Goal: Task Accomplishment & Management: Manage account settings

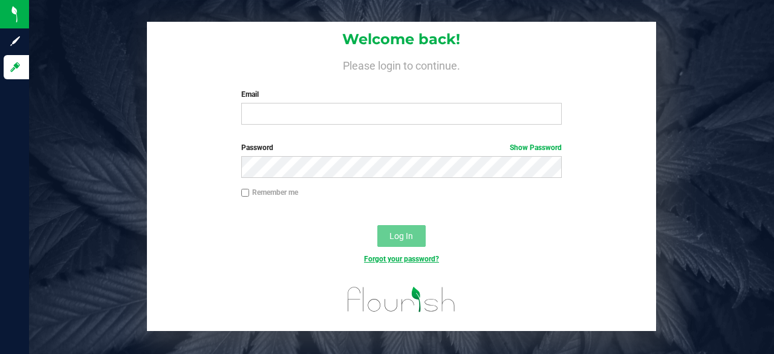
click at [410, 257] on link "Forgot your password?" at bounding box center [401, 259] width 75 height 8
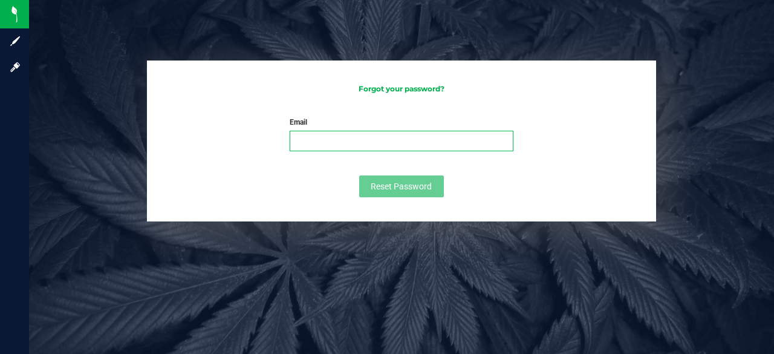
click at [372, 151] on input "Email" at bounding box center [402, 141] width 224 height 21
type input "[PERSON_NAME][EMAIL_ADDRESS][PERSON_NAME][DOMAIN_NAME]"
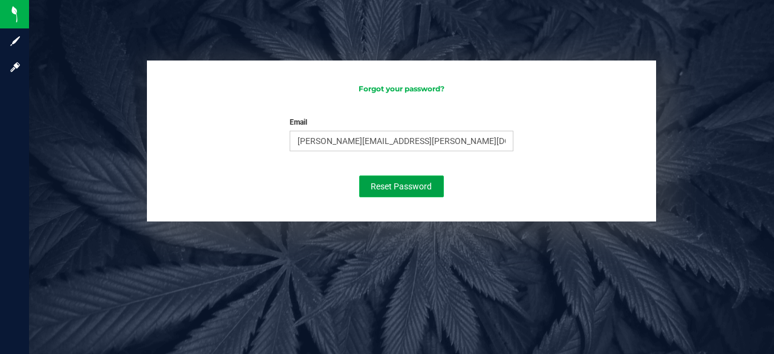
click at [389, 186] on span "Reset Password" at bounding box center [401, 186] width 61 height 10
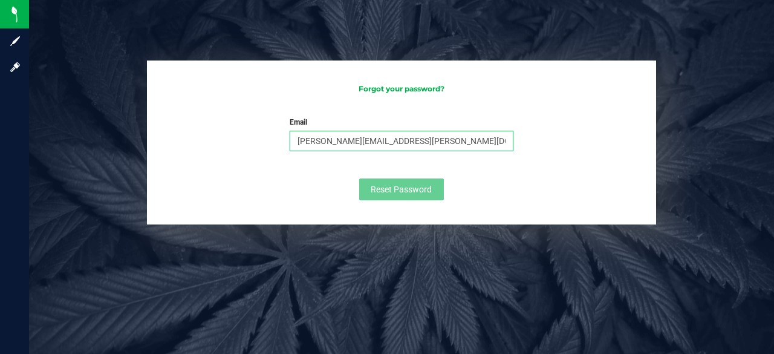
click at [430, 141] on input "[PERSON_NAME][EMAIL_ADDRESS][PERSON_NAME][DOMAIN_NAME]" at bounding box center [402, 141] width 224 height 21
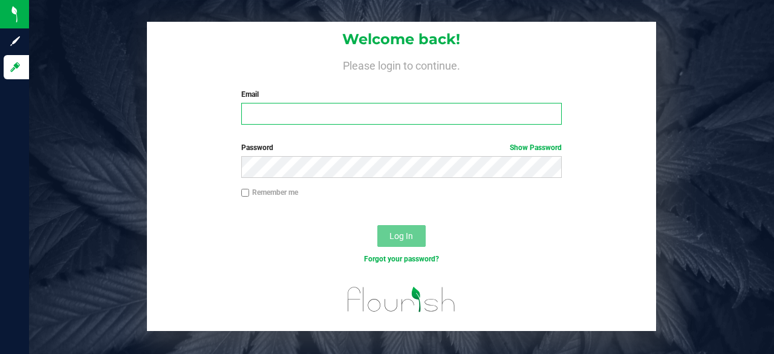
click at [303, 104] on input "Email" at bounding box center [401, 114] width 321 height 22
type input "[PERSON_NAME][EMAIL_ADDRESS][PERSON_NAME][DOMAIN_NAME]"
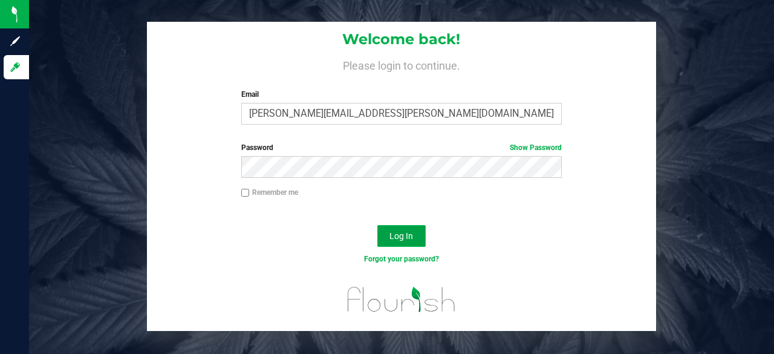
click at [394, 233] on span "Log In" at bounding box center [401, 236] width 24 height 10
click at [419, 257] on link "Forgot your password?" at bounding box center [401, 259] width 75 height 8
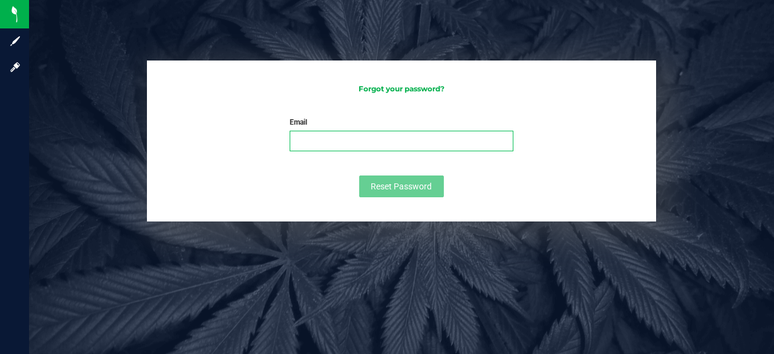
click at [365, 149] on input "Email" at bounding box center [402, 141] width 224 height 21
type input "[PERSON_NAME][EMAIL_ADDRESS][PERSON_NAME][DOMAIN_NAME]"
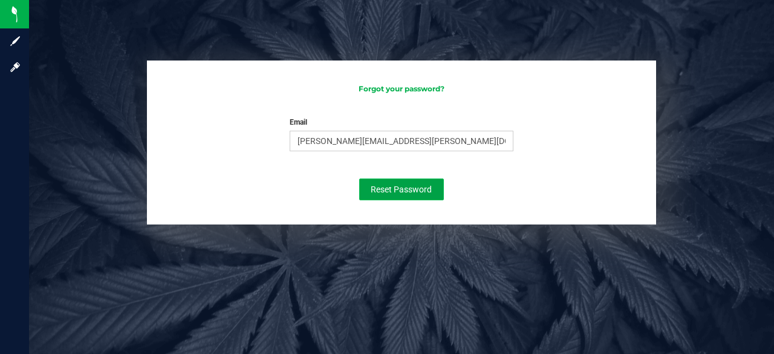
click at [397, 181] on button "Reset Password" at bounding box center [401, 189] width 85 height 22
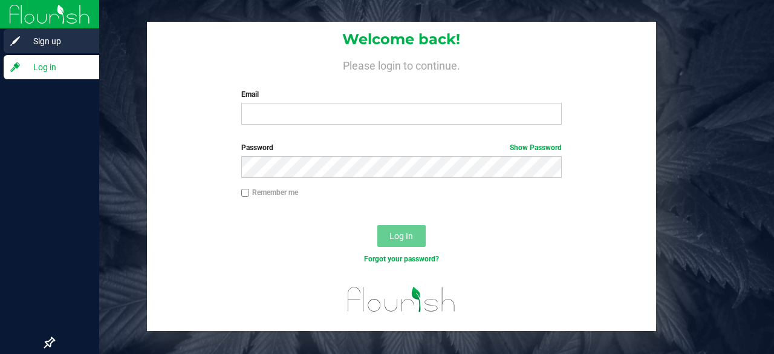
click at [28, 37] on span "Sign up" at bounding box center [57, 41] width 73 height 15
